Goal: Find specific page/section: Find specific page/section

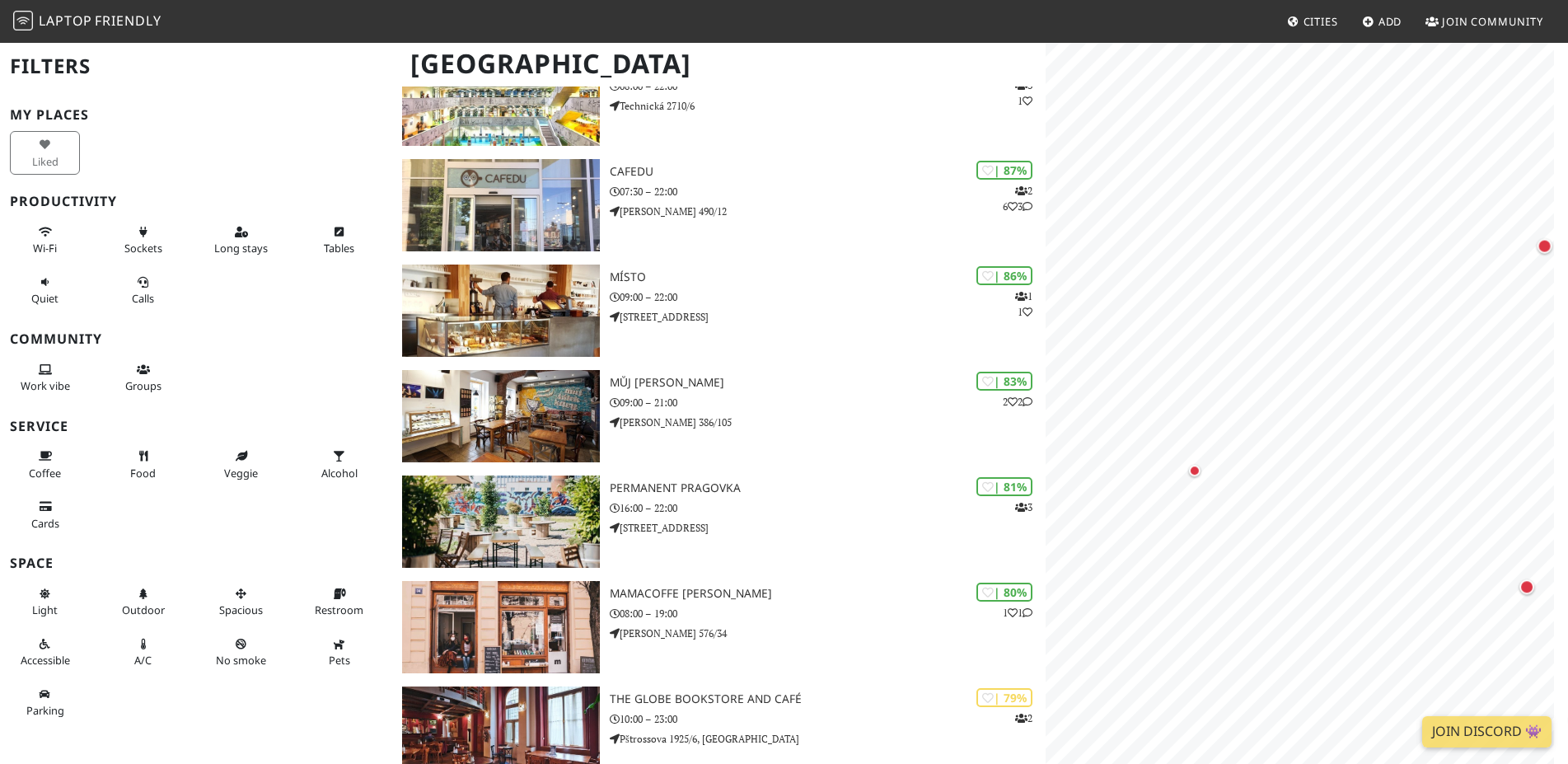
click at [1323, 490] on div "Map marker" at bounding box center [1327, 489] width 17 height 17
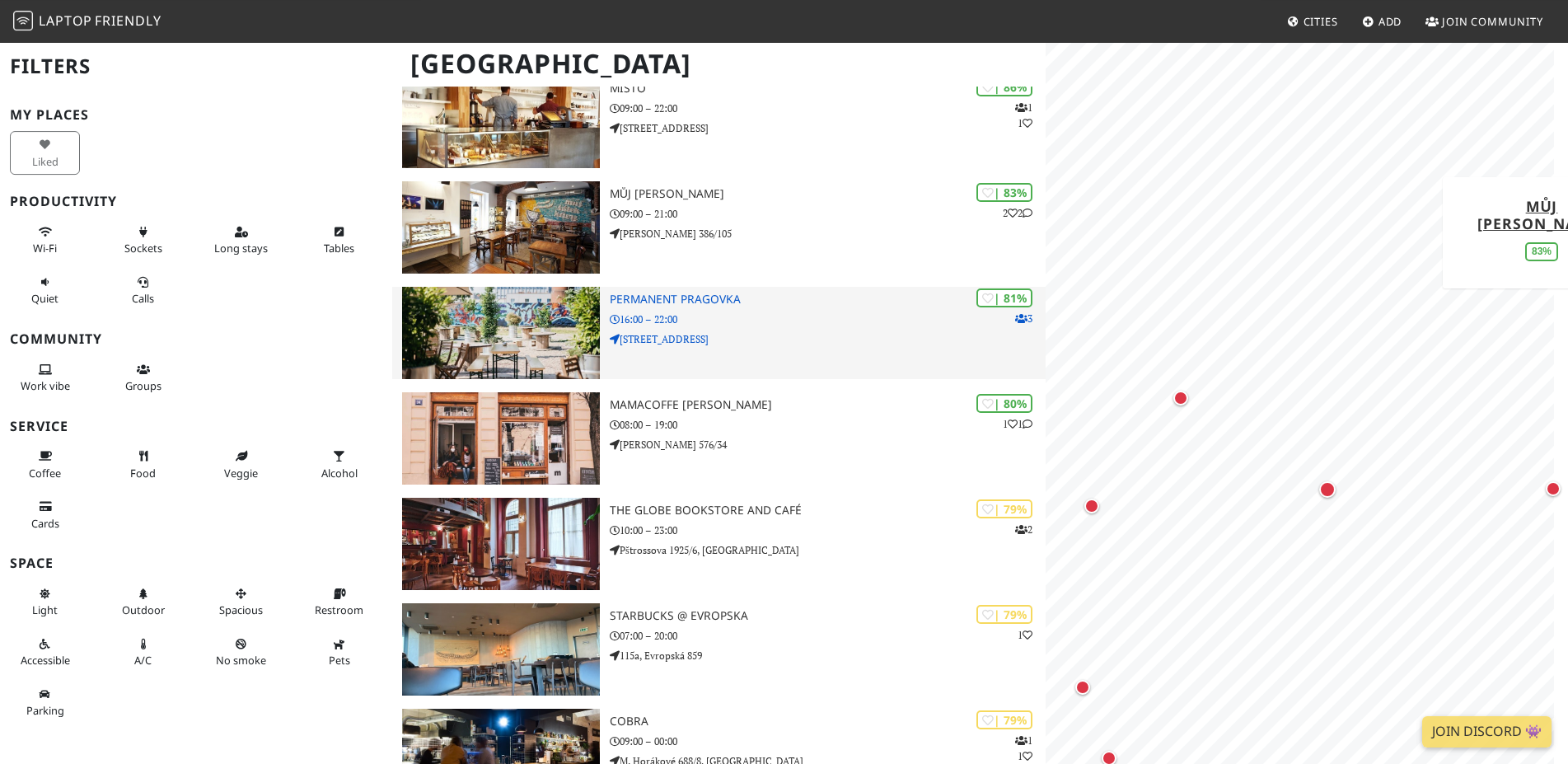
scroll to position [504, 0]
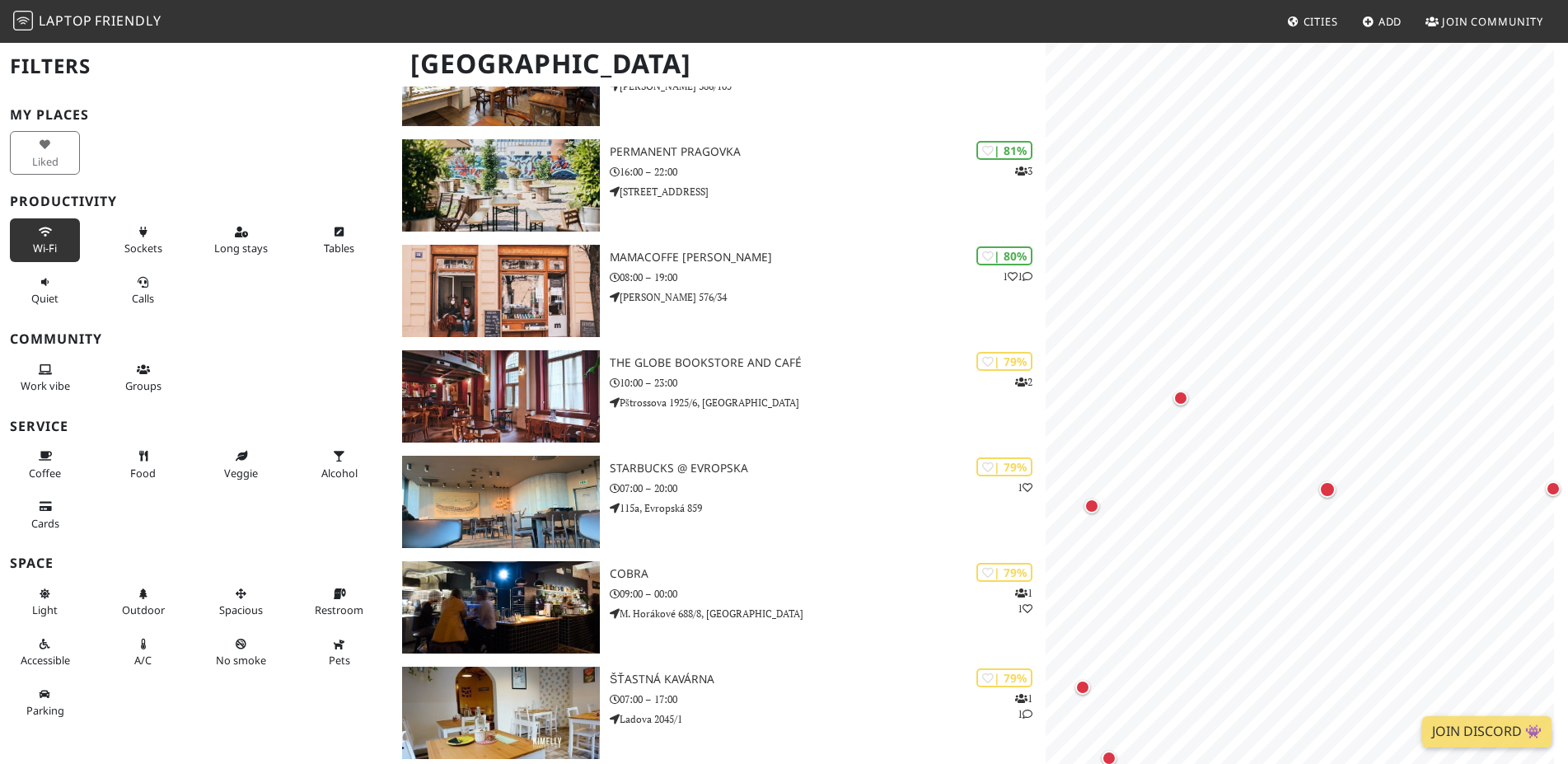
click at [38, 244] on span "Wi-Fi" at bounding box center [44, 248] width 24 height 15
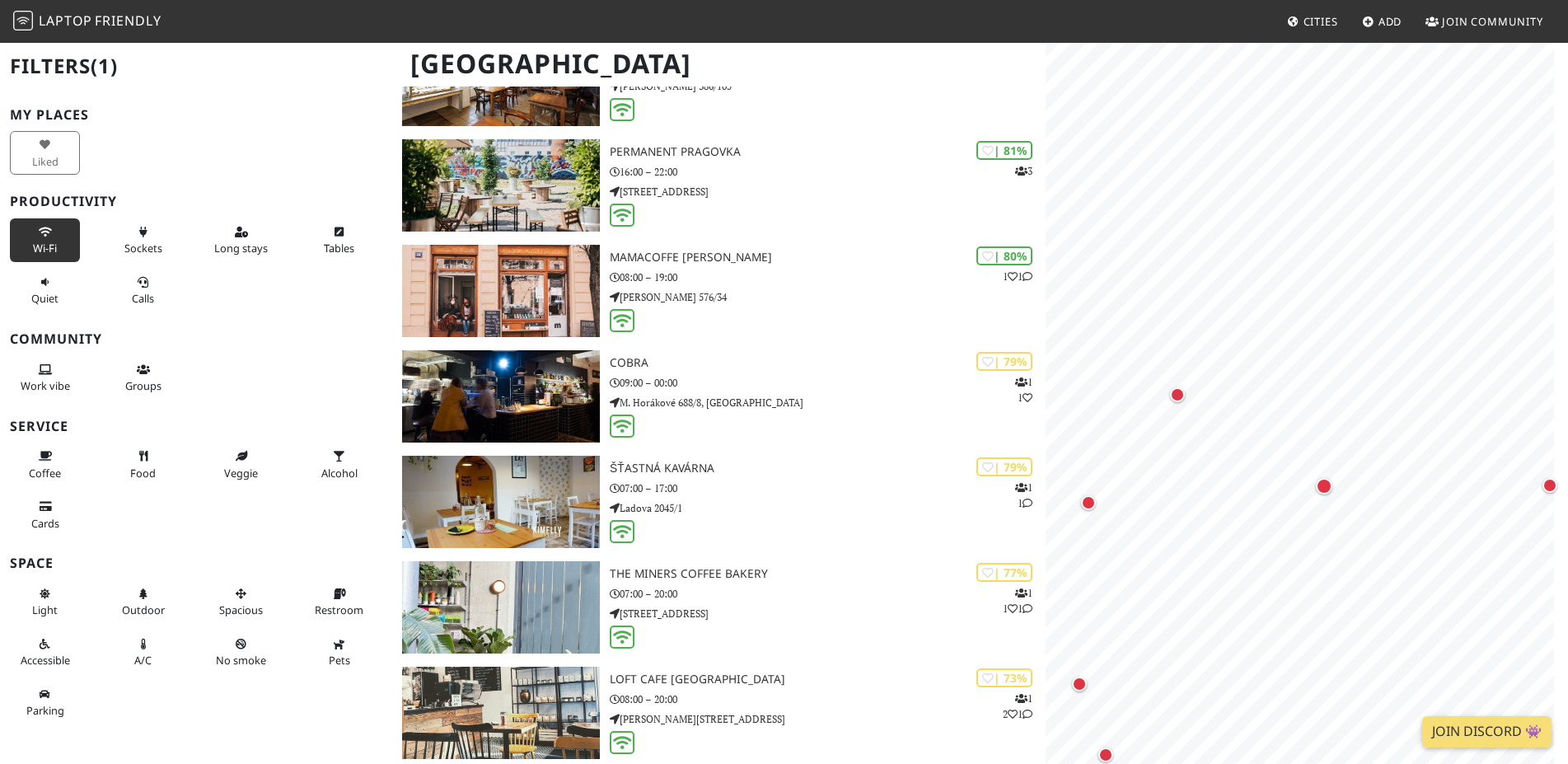
scroll to position [1349, 0]
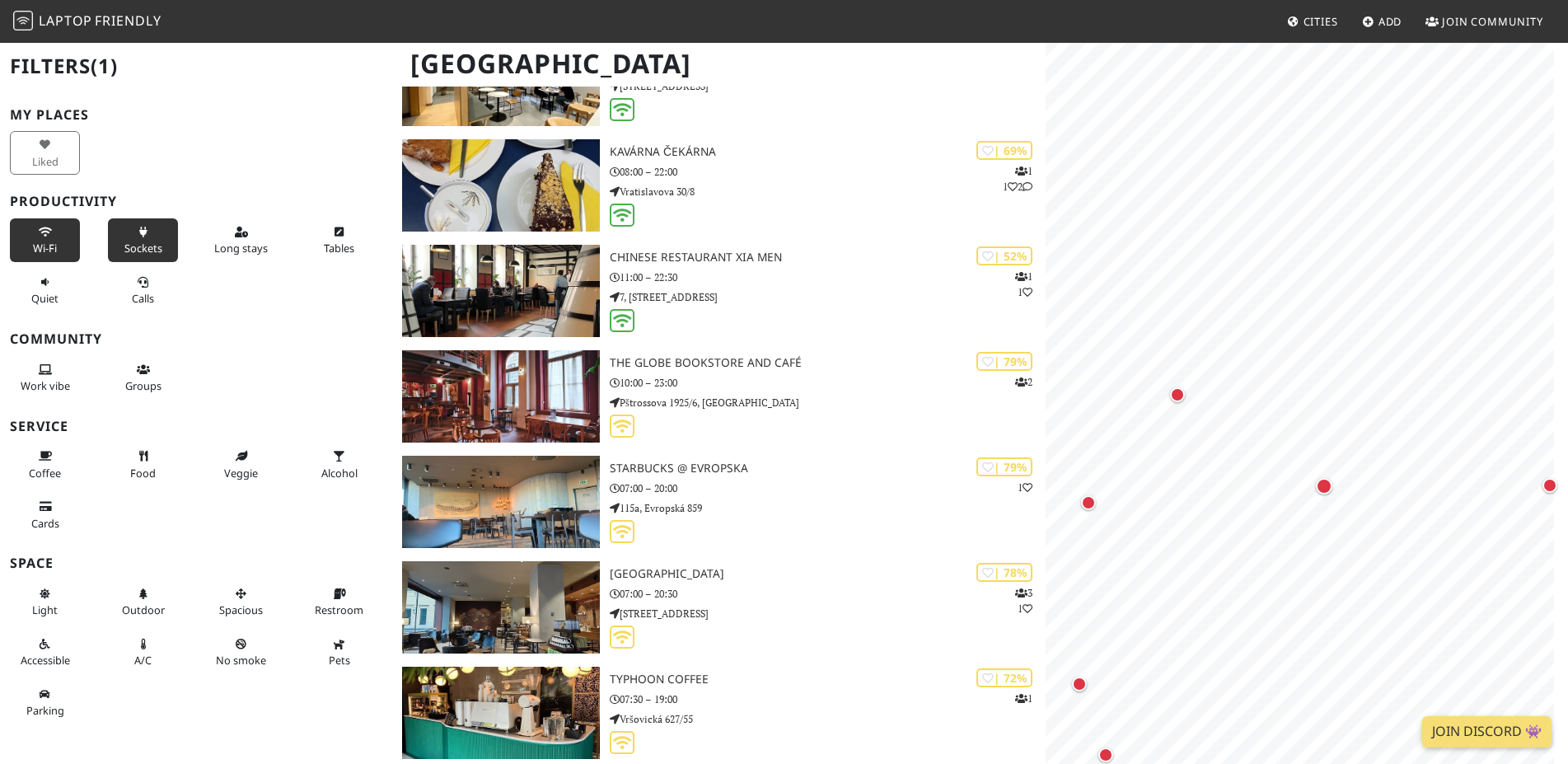
click at [144, 241] on span "Sockets" at bounding box center [143, 248] width 38 height 15
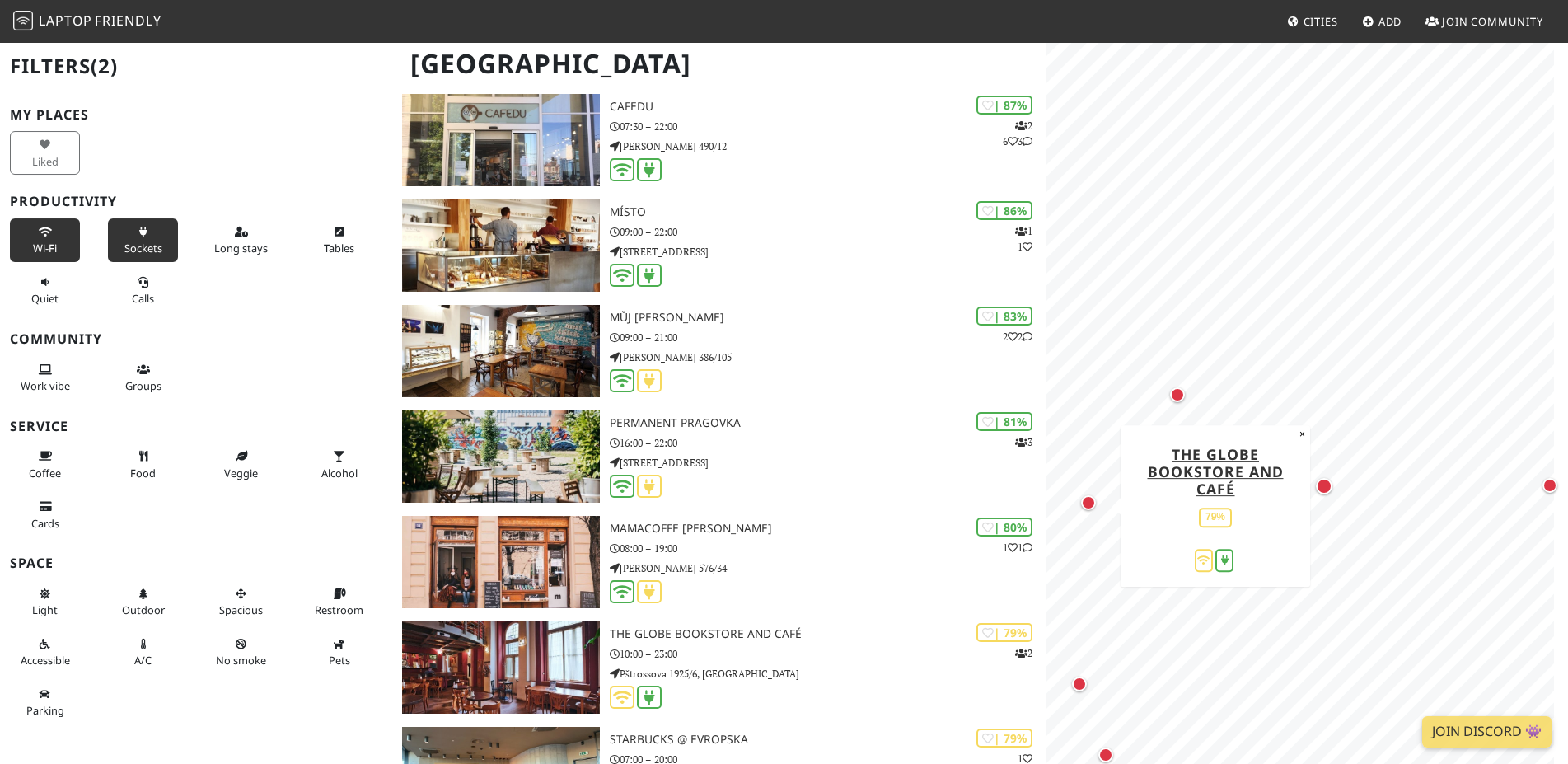
scroll to position [0, 0]
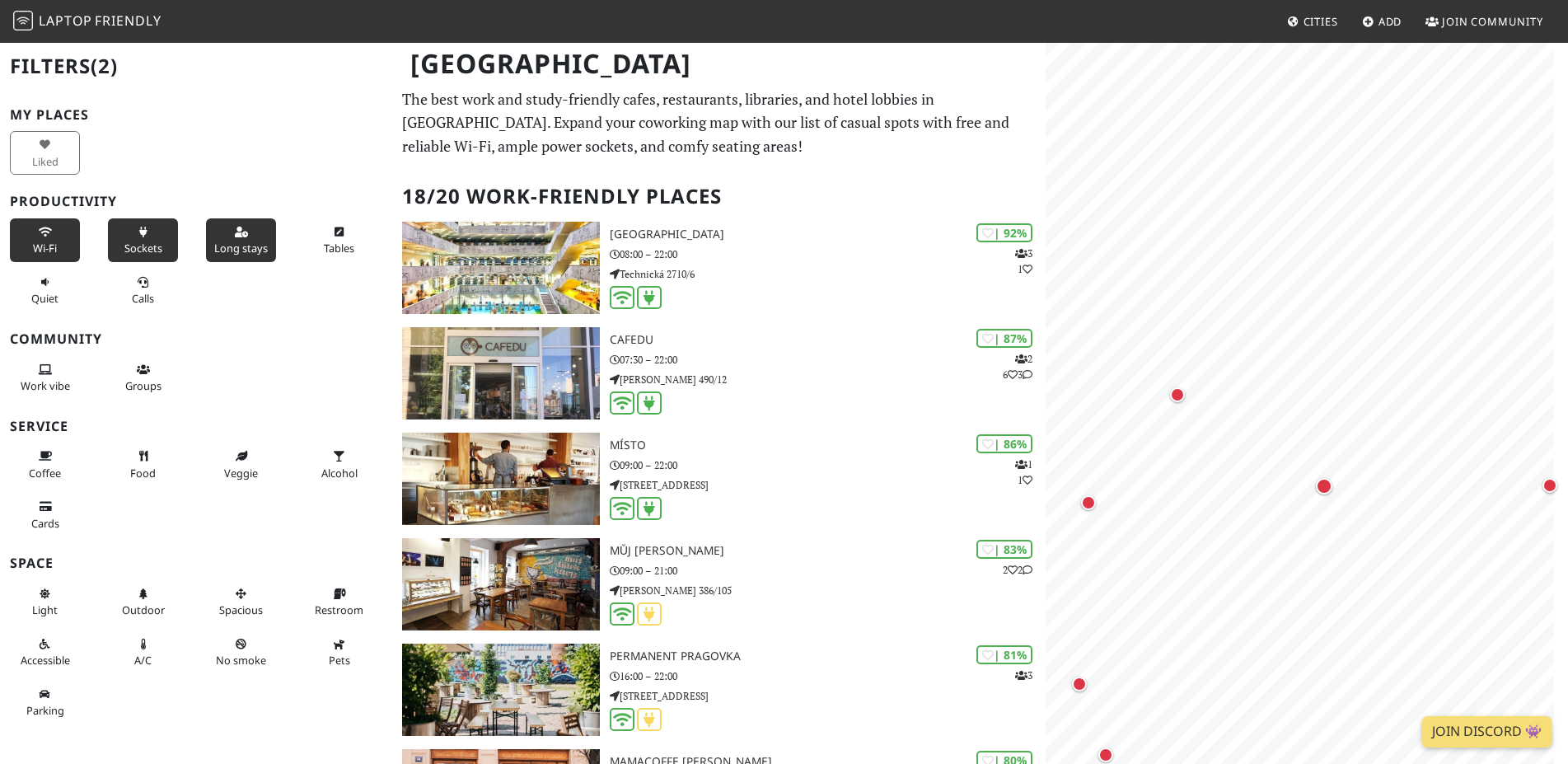
click at [220, 229] on button "Long stays" at bounding box center [240, 239] width 70 height 43
click at [64, 367] on button "Work vibe" at bounding box center [44, 377] width 70 height 43
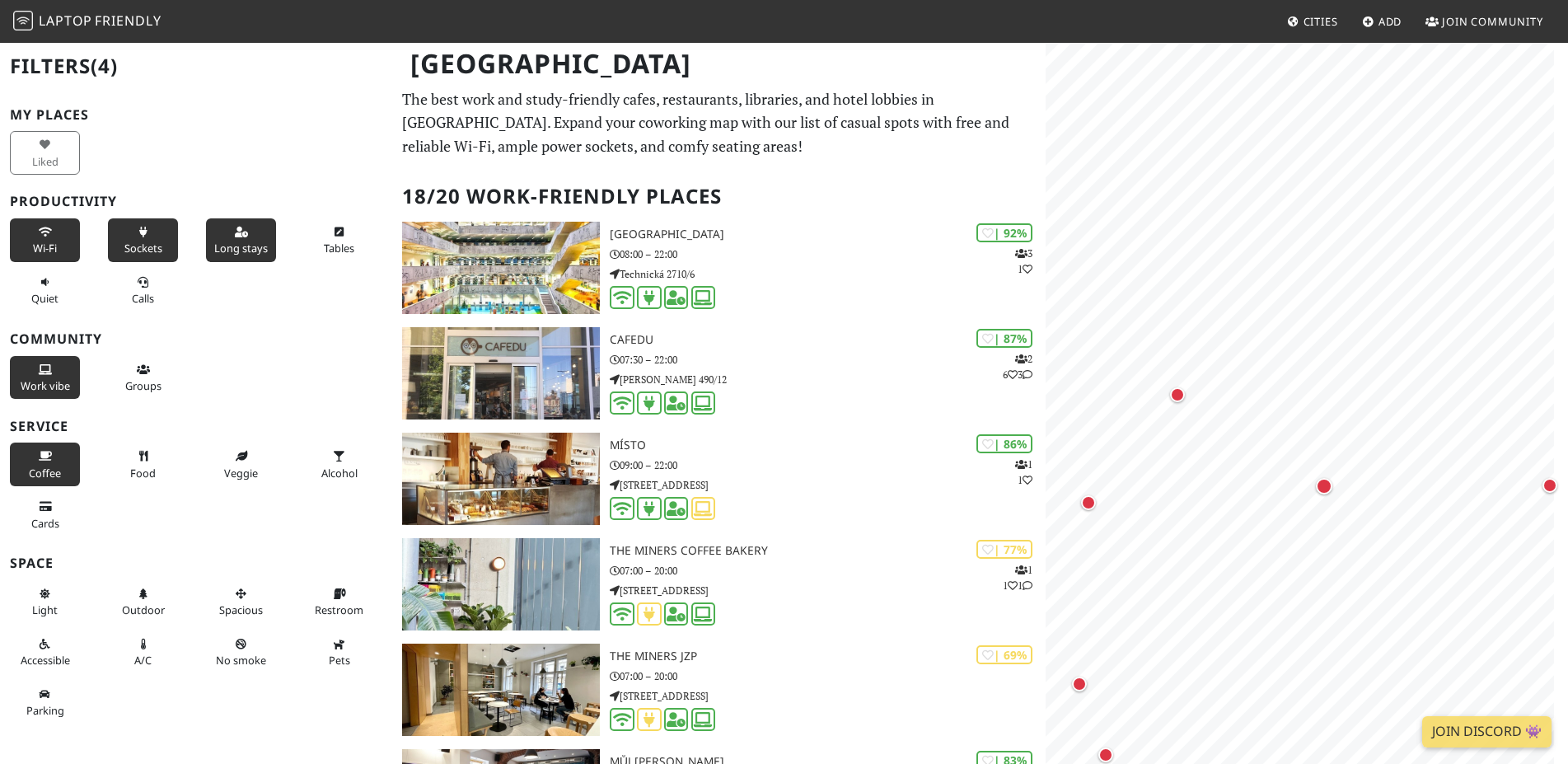
click at [57, 468] on span "Coffee" at bounding box center [45, 473] width 32 height 15
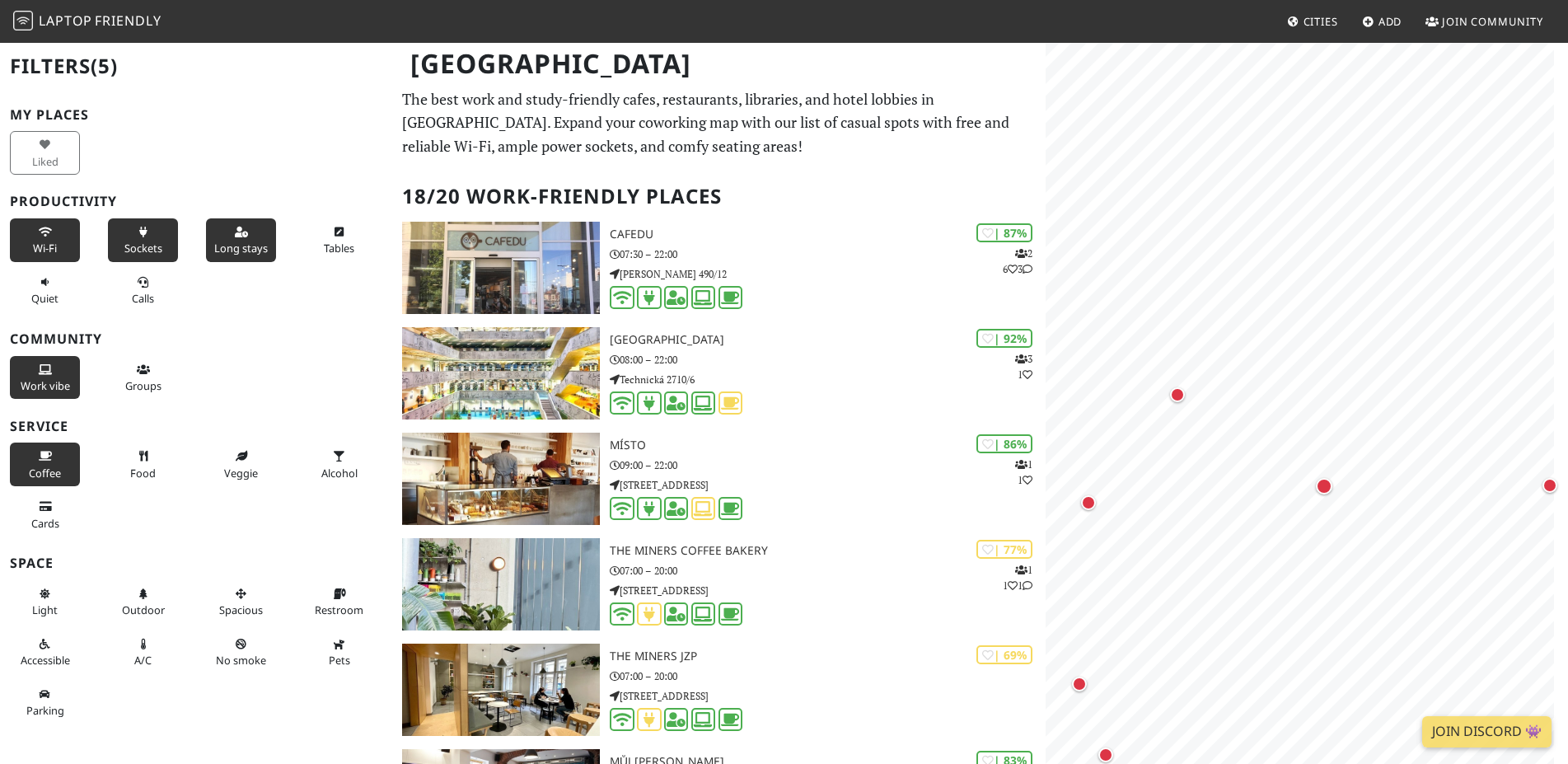
click at [57, 468] on span "Coffee" at bounding box center [45, 473] width 32 height 15
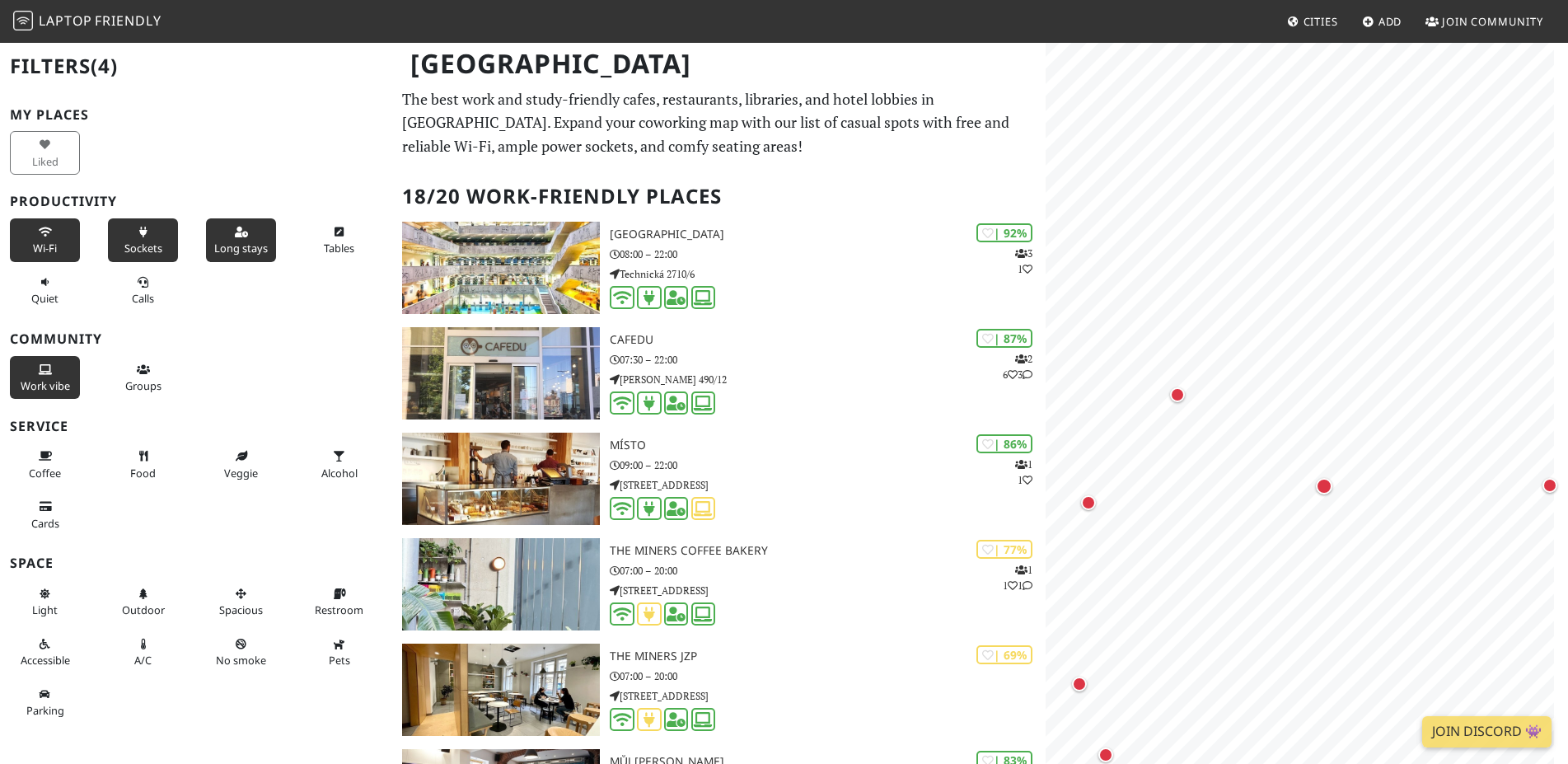
click at [494, 205] on h2 "18/20 Work-Friendly Places" at bounding box center [719, 196] width 634 height 50
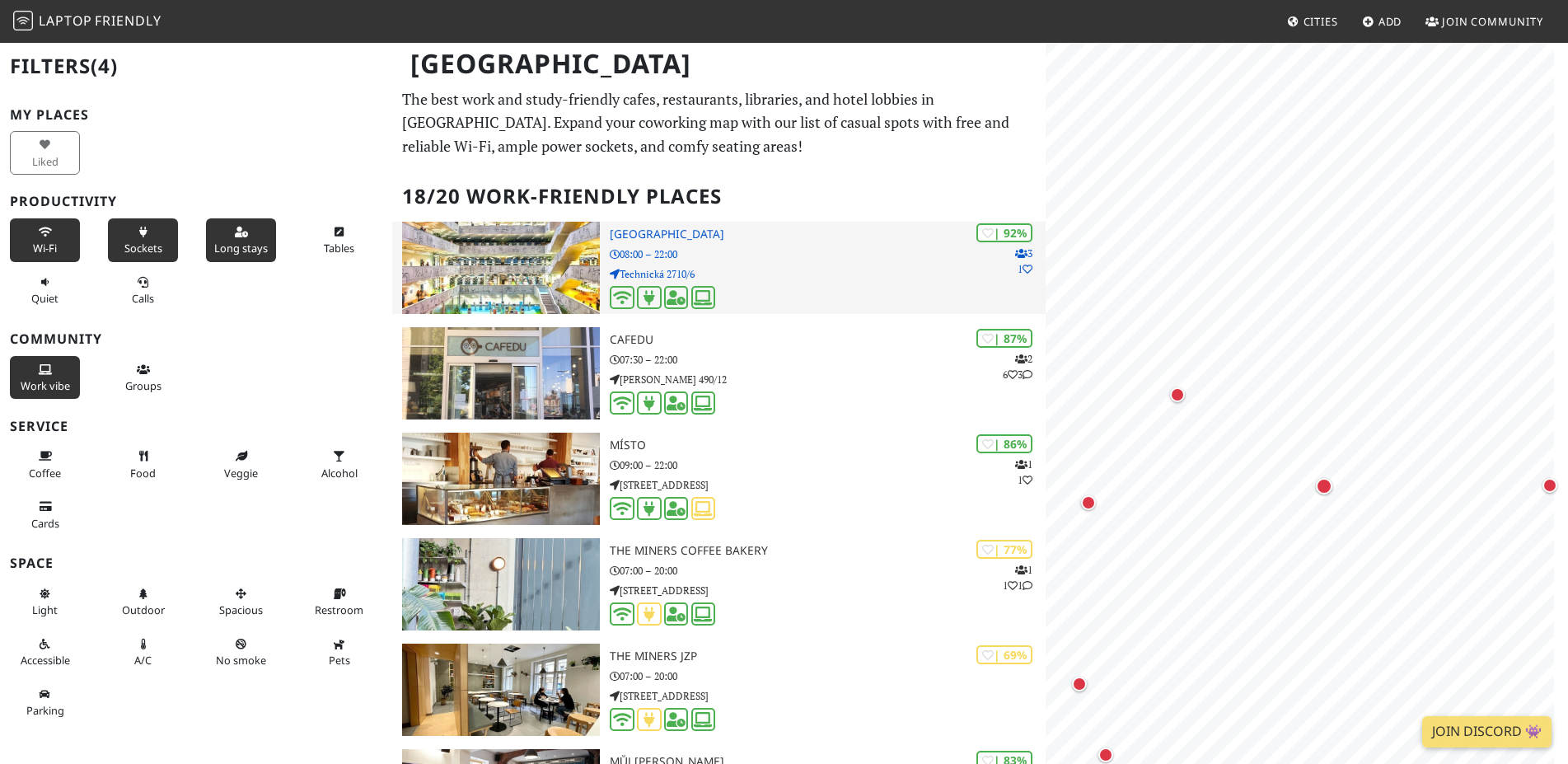
click at [501, 266] on img at bounding box center [501, 268] width 198 height 93
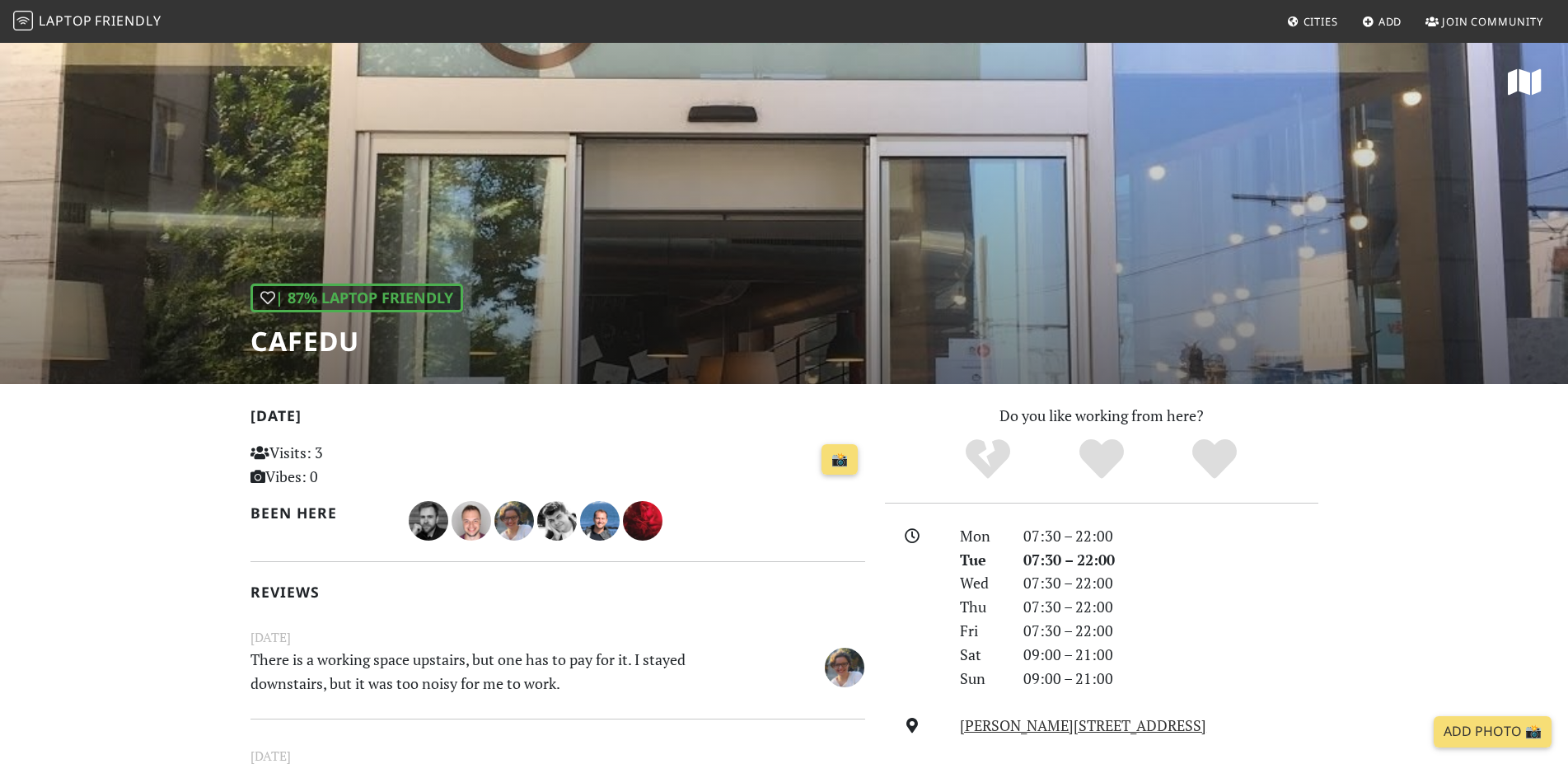
click at [806, 312] on div "| 87% Laptop Friendly Cafedu" at bounding box center [784, 213] width 1568 height 343
